Goal: Participate in discussion: Engage in conversation with other users on a specific topic

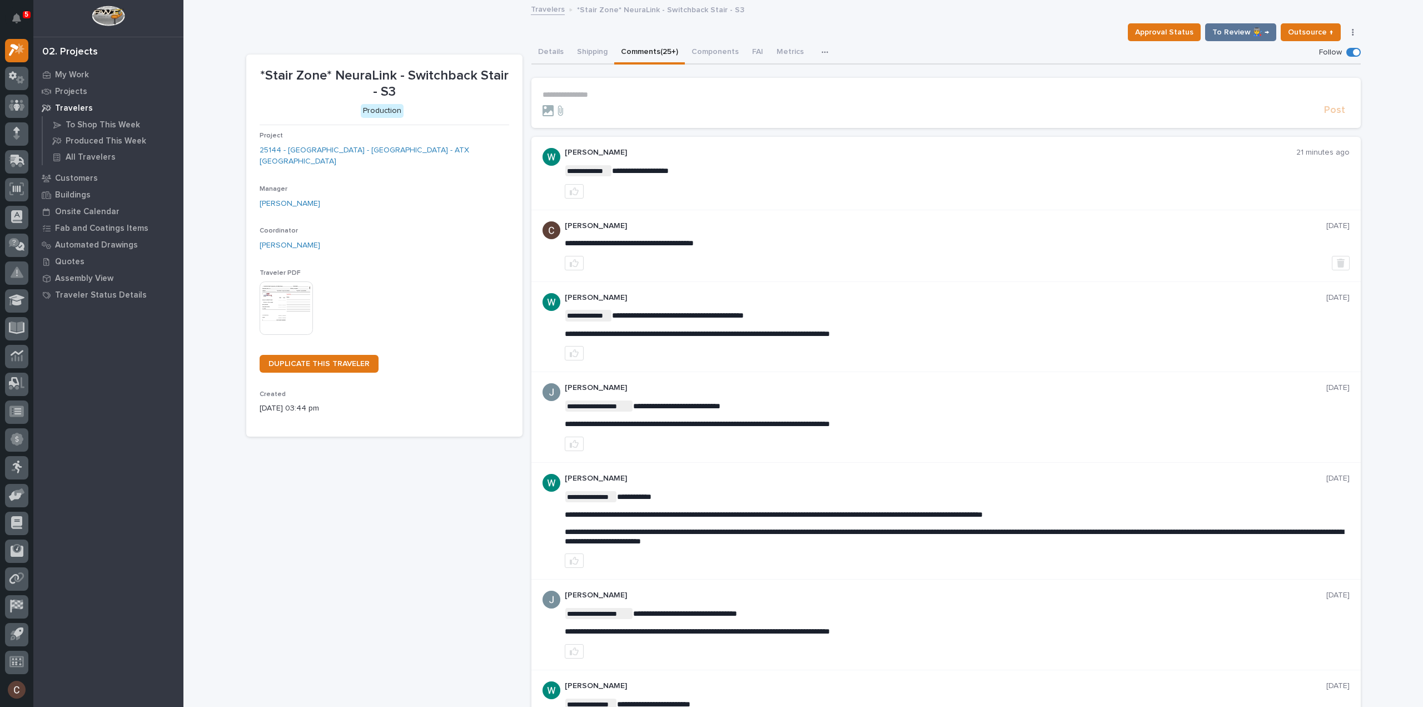
click at [640, 97] on p "**********" at bounding box center [946, 94] width 807 height 9
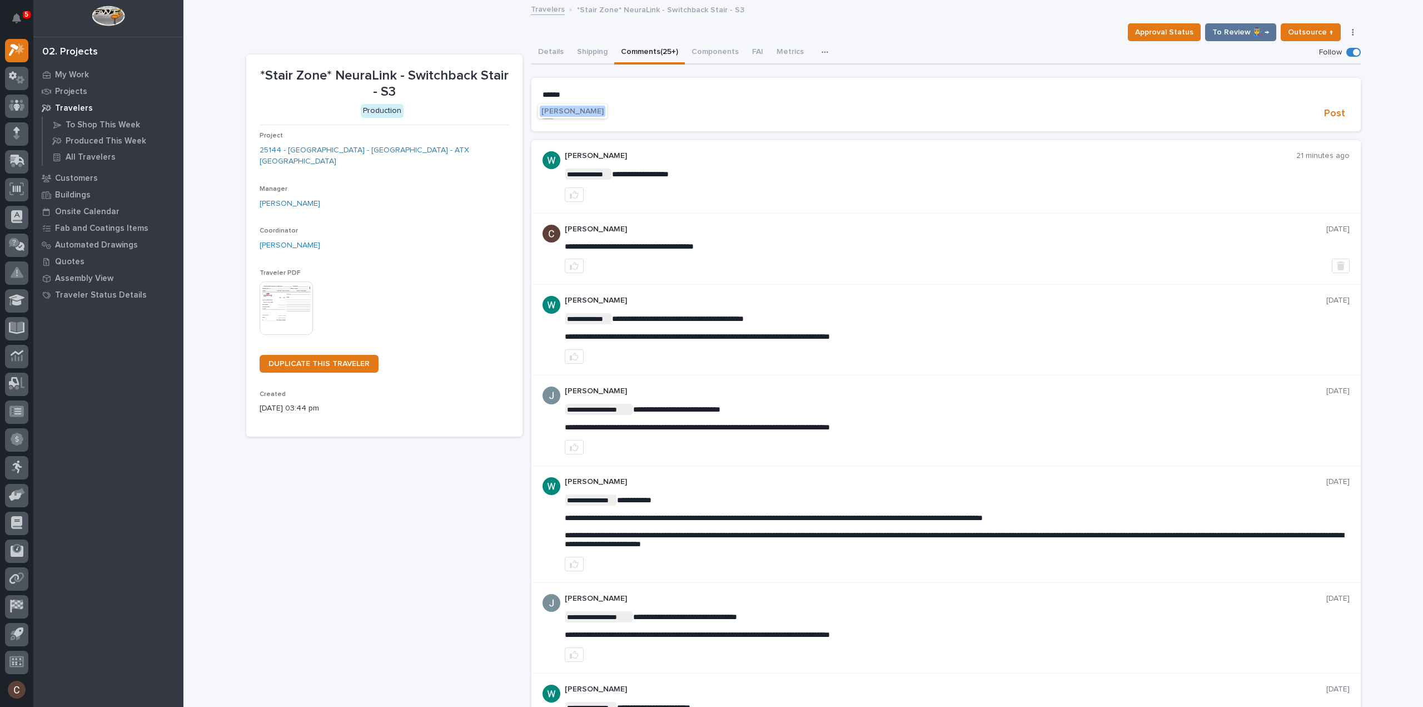
click at [604, 107] on span "[PERSON_NAME]" at bounding box center [572, 111] width 62 height 8
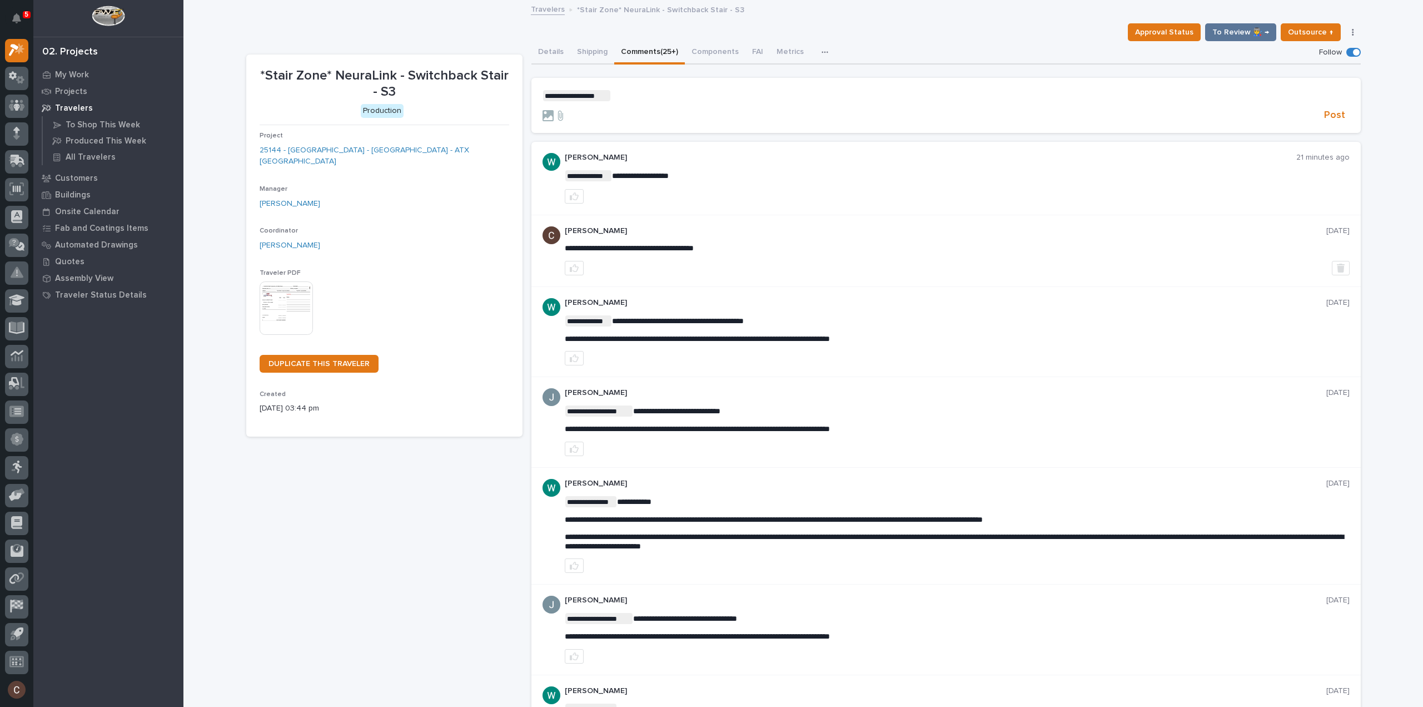
click at [658, 93] on p "**********" at bounding box center [946, 95] width 807 height 11
click at [1334, 120] on span "Post" at bounding box center [1334, 115] width 21 height 13
